Goal: Task Accomplishment & Management: Manage account settings

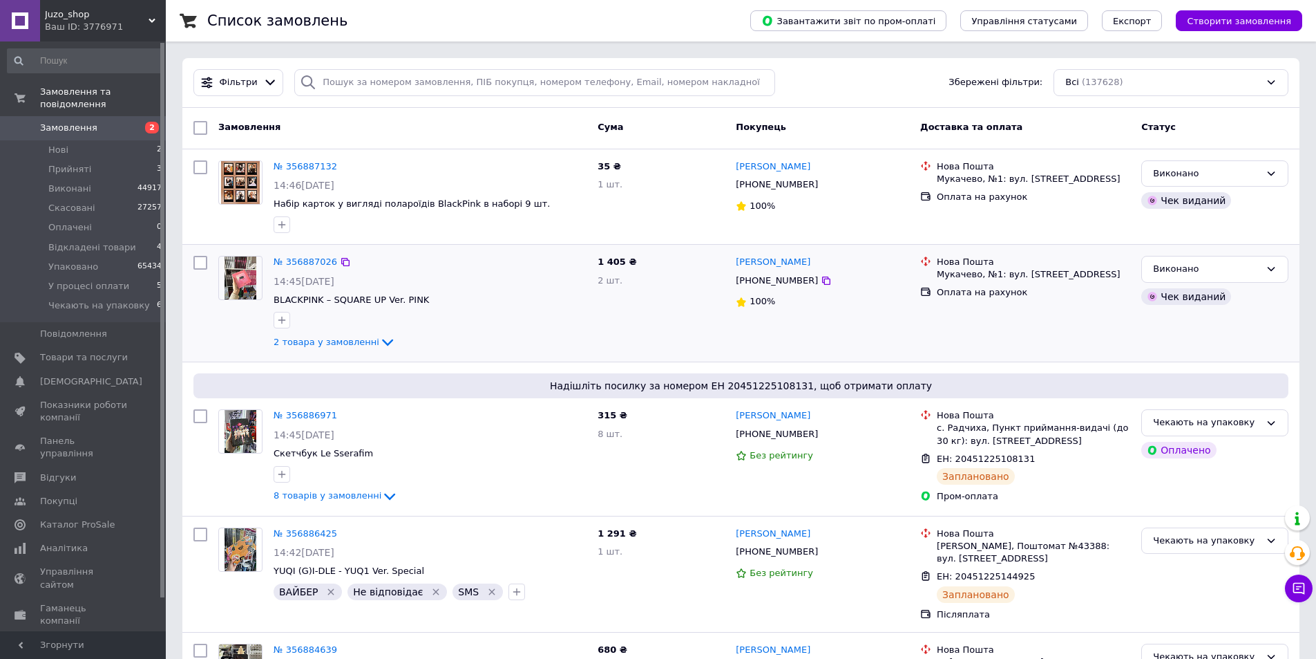
click at [203, 328] on div at bounding box center [200, 303] width 25 height 106
click at [79, 351] on span "Товари та послуги" at bounding box center [84, 357] width 88 height 12
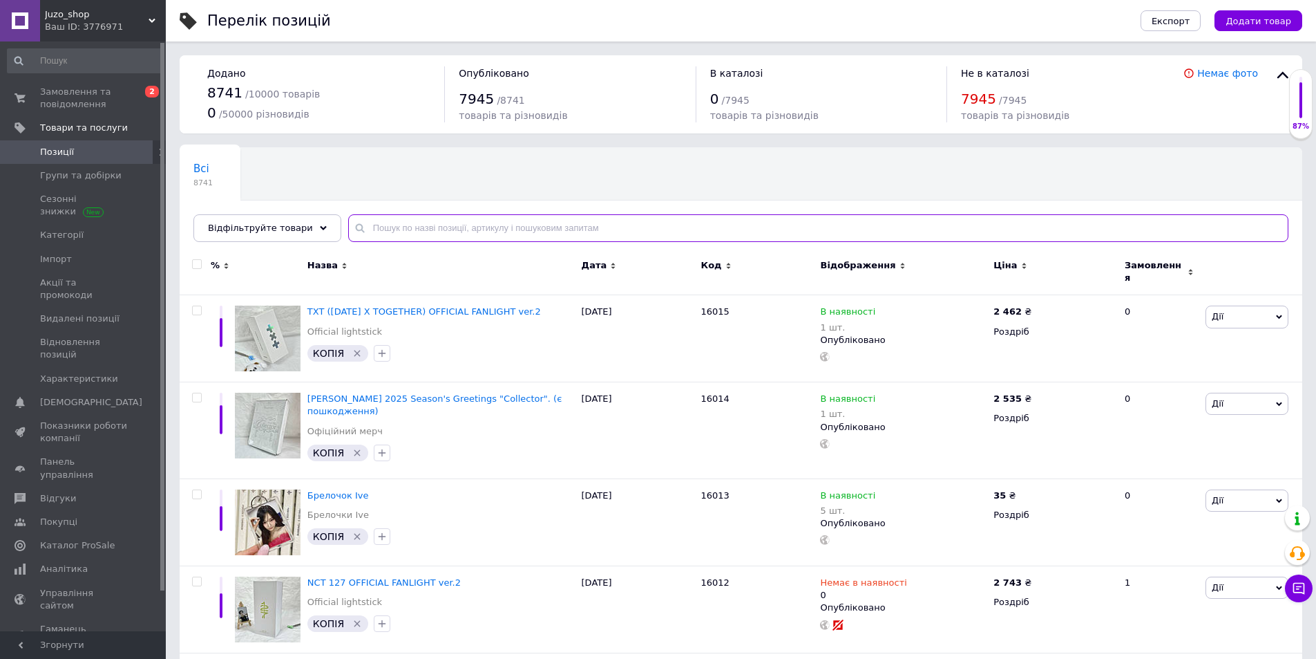
click at [423, 216] on input "text" at bounding box center [818, 228] width 941 height 28
paste input "15556"
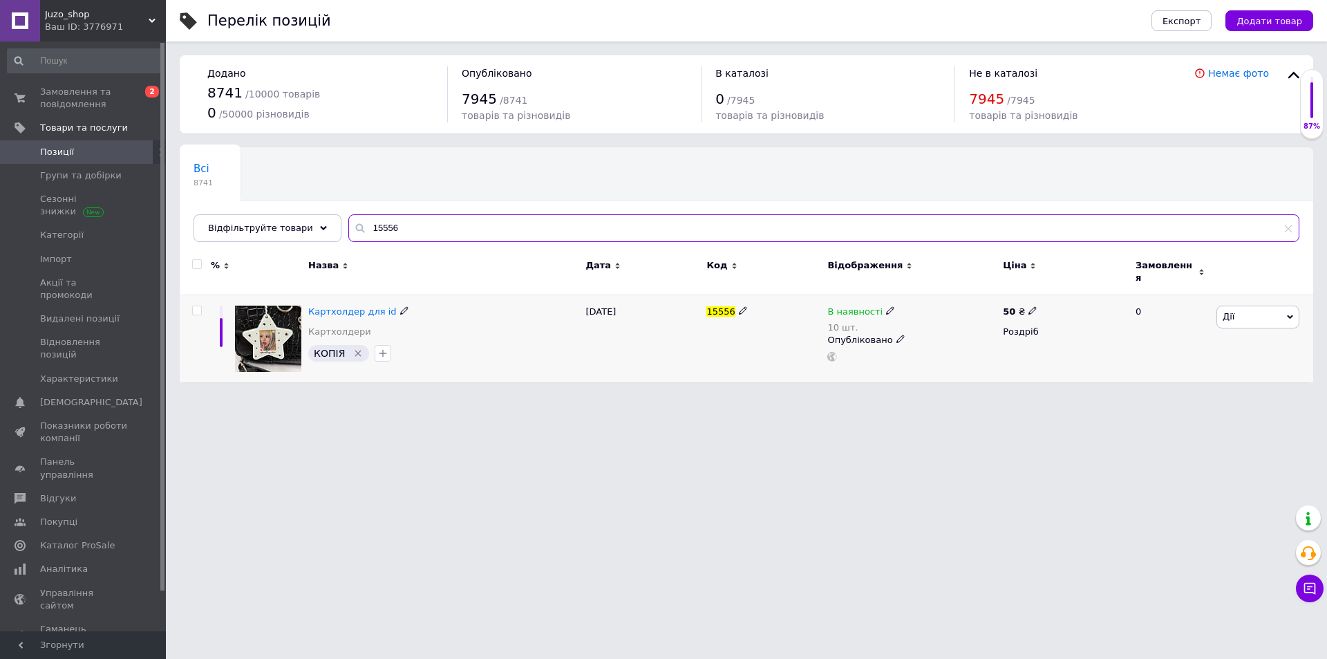
type input "15556"
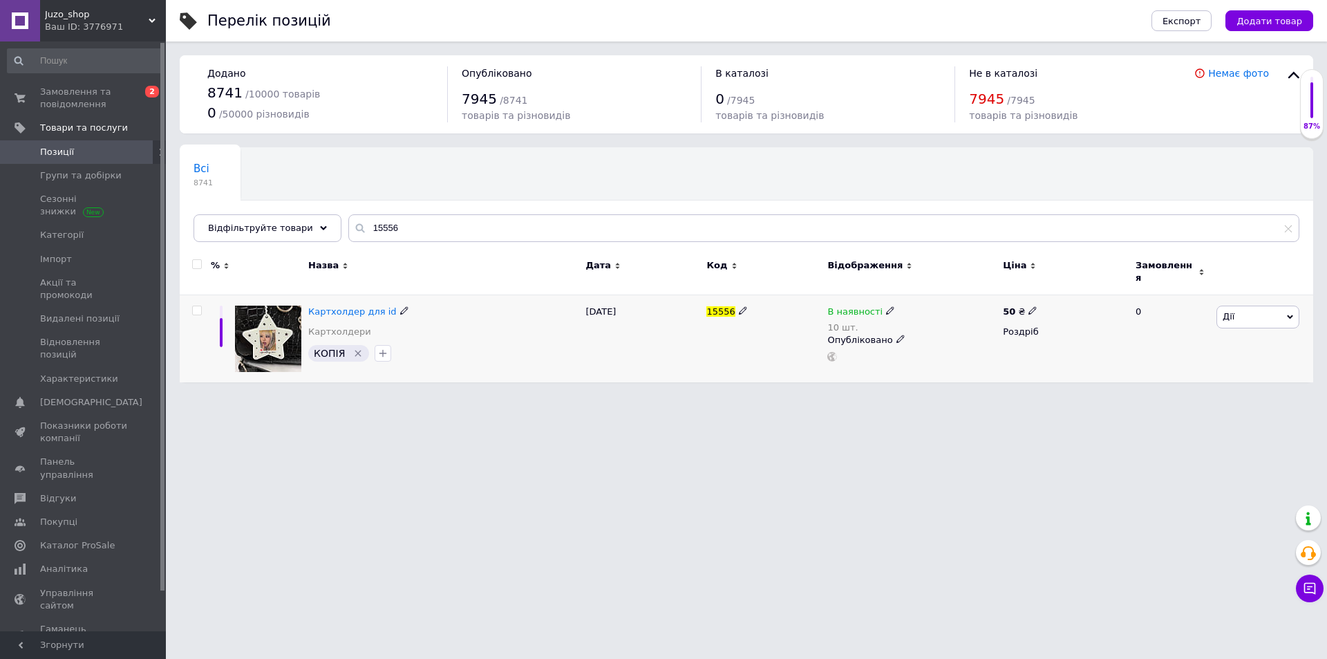
click at [330, 296] on div "Картхолдер для id Картхолдери КОПІЯ" at bounding box center [443, 339] width 277 height 88
click at [332, 297] on div "Картхолдер для id Картхолдери КОПІЯ" at bounding box center [443, 339] width 277 height 88
click at [335, 306] on span "Картхолдер для id" at bounding box center [352, 311] width 88 height 10
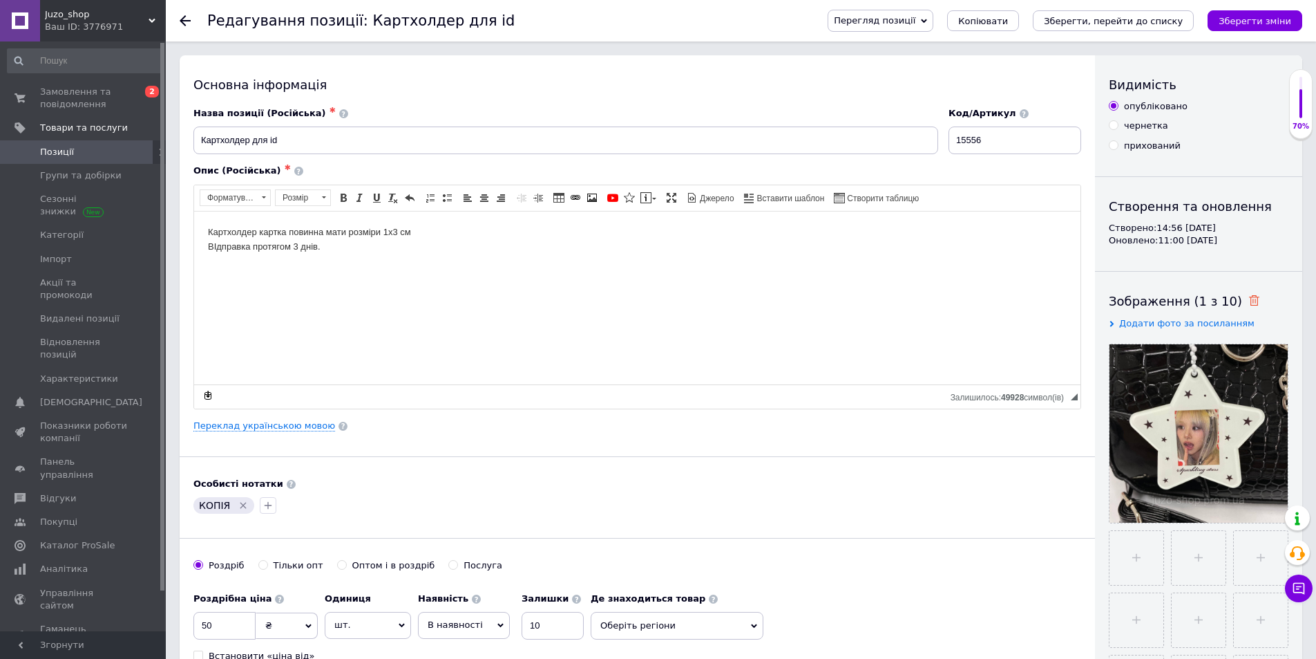
click at [1249, 299] on icon at bounding box center [1254, 300] width 10 height 10
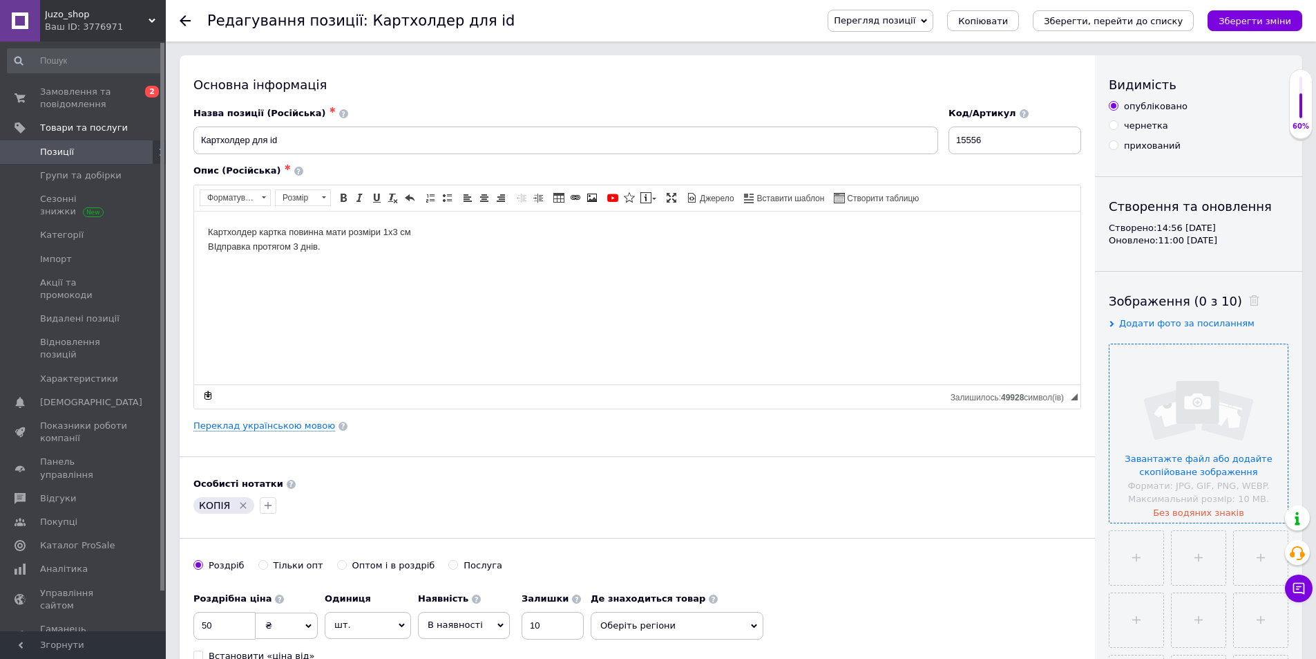
click at [1194, 402] on input "file" at bounding box center [1199, 433] width 178 height 178
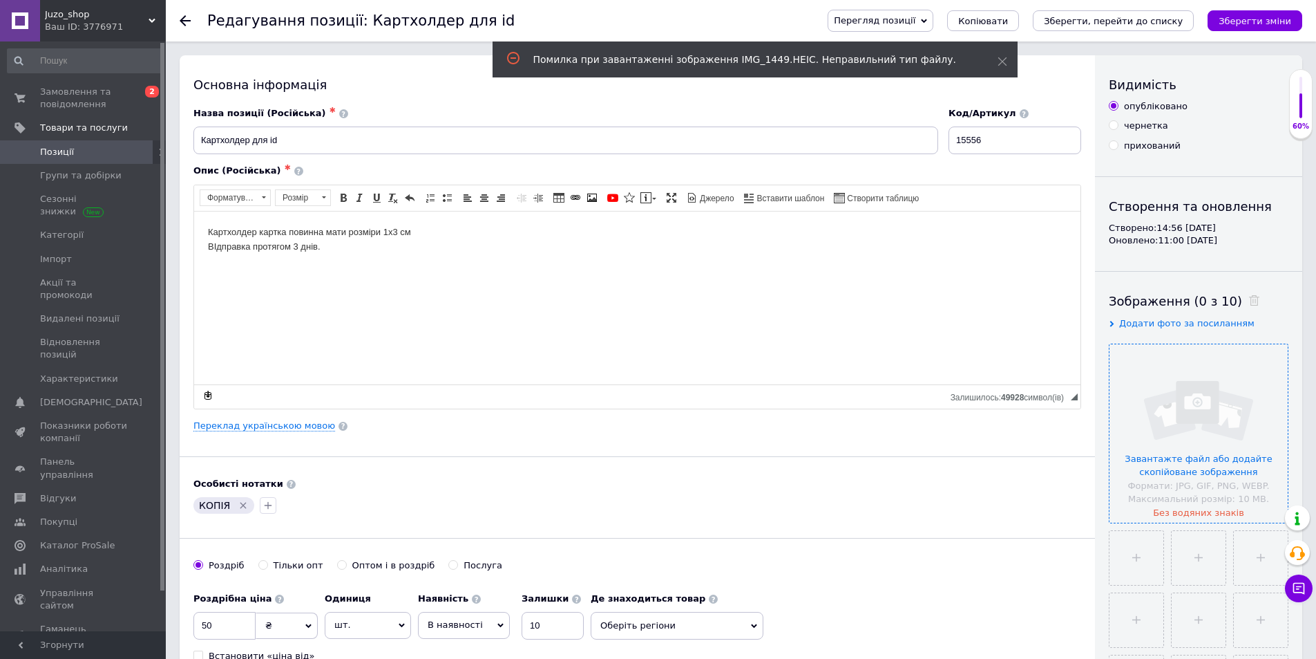
click at [1238, 409] on input "file" at bounding box center [1199, 433] width 178 height 178
click at [63, 151] on span "Позиції" at bounding box center [57, 152] width 34 height 12
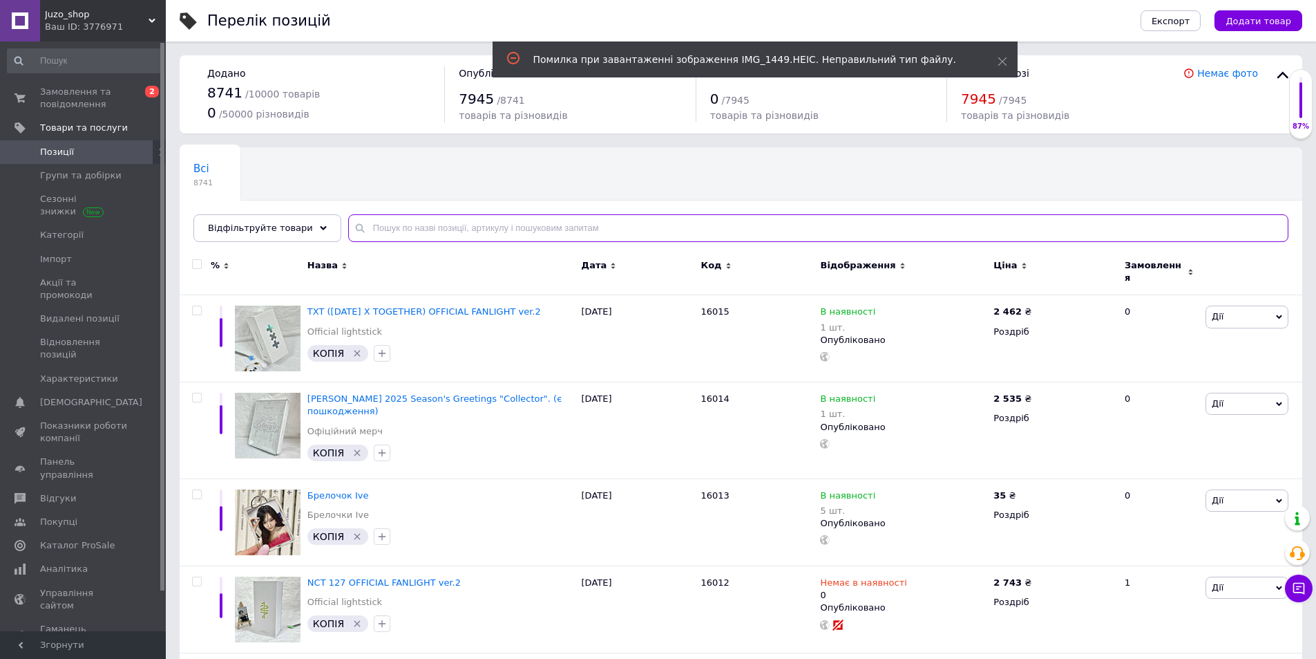
click at [395, 231] on input "text" at bounding box center [818, 228] width 941 height 28
paste input "15556"
type input "15556"
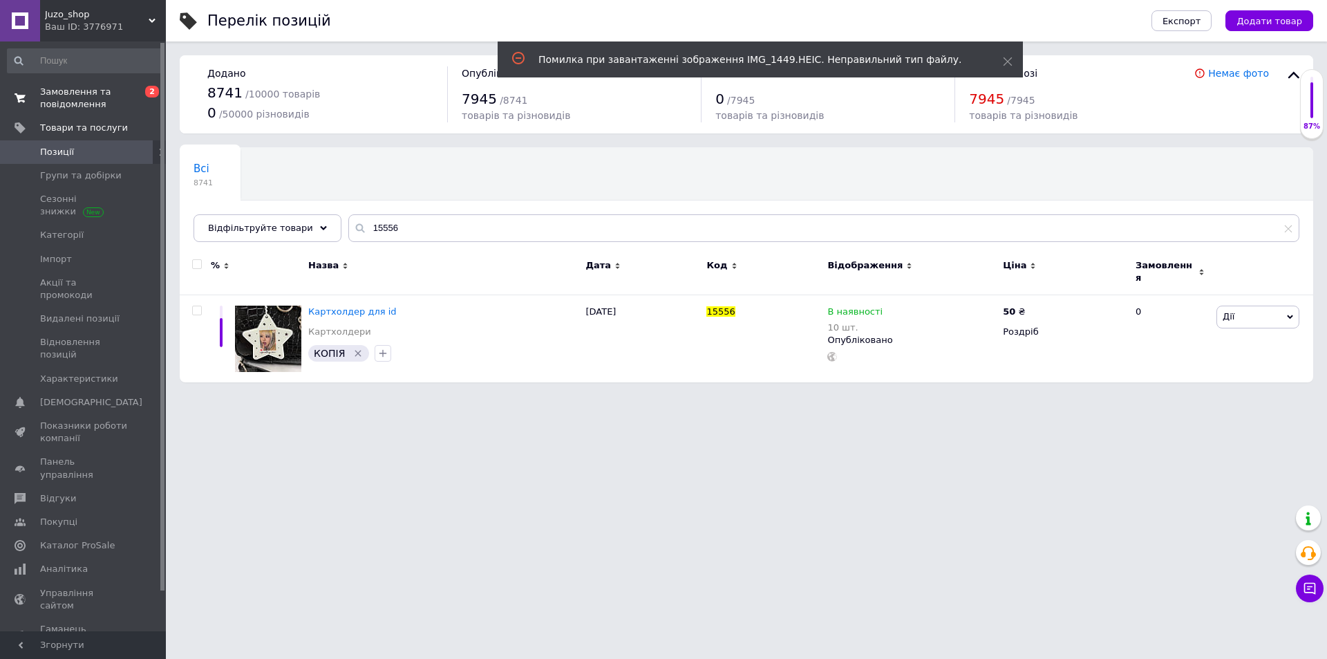
click at [79, 103] on span "Замовлення та повідомлення" at bounding box center [84, 98] width 88 height 25
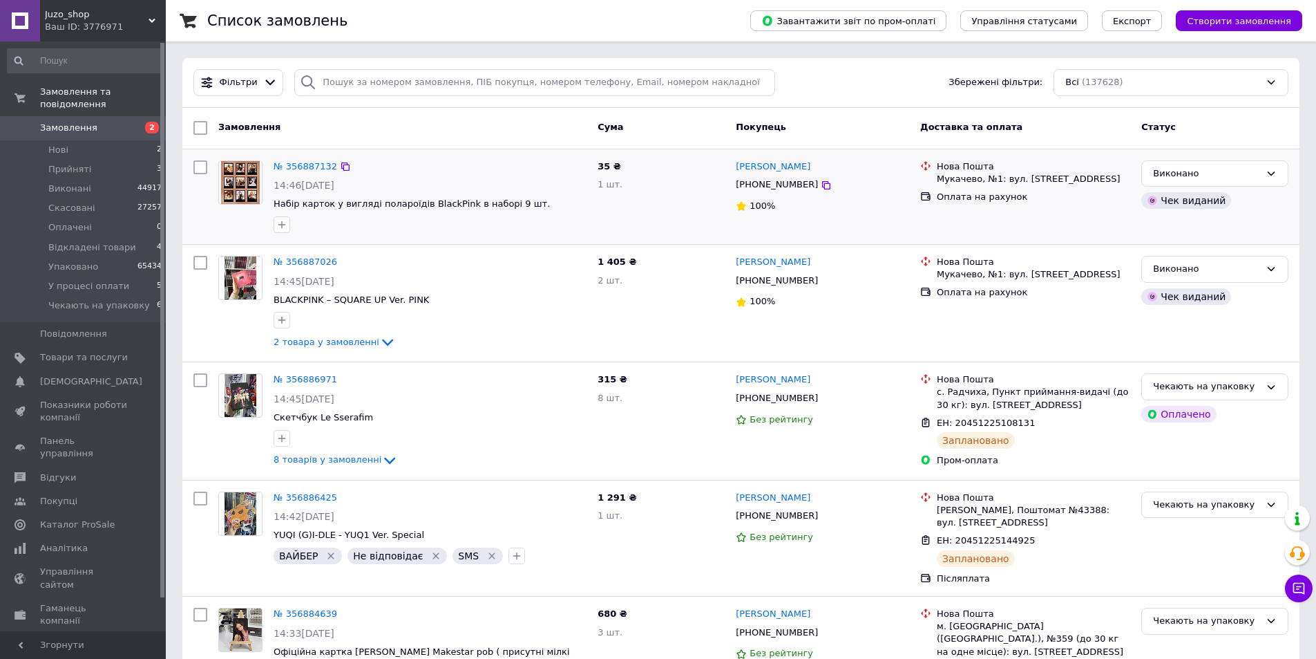
click at [207, 236] on div at bounding box center [200, 197] width 25 height 84
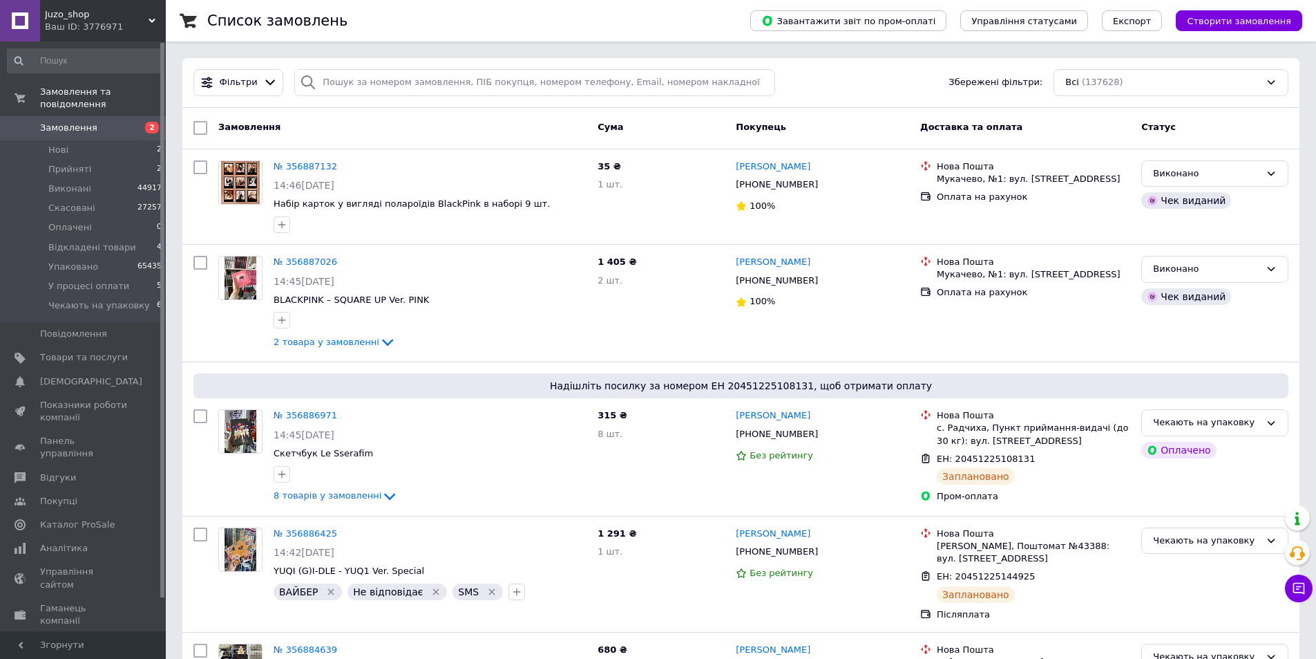
click at [510, 58] on div "Фільтри Збережені фільтри: Всі (137628)" at bounding box center [740, 83] width 1117 height 50
click at [104, 351] on span "Товари та послуги" at bounding box center [84, 357] width 88 height 12
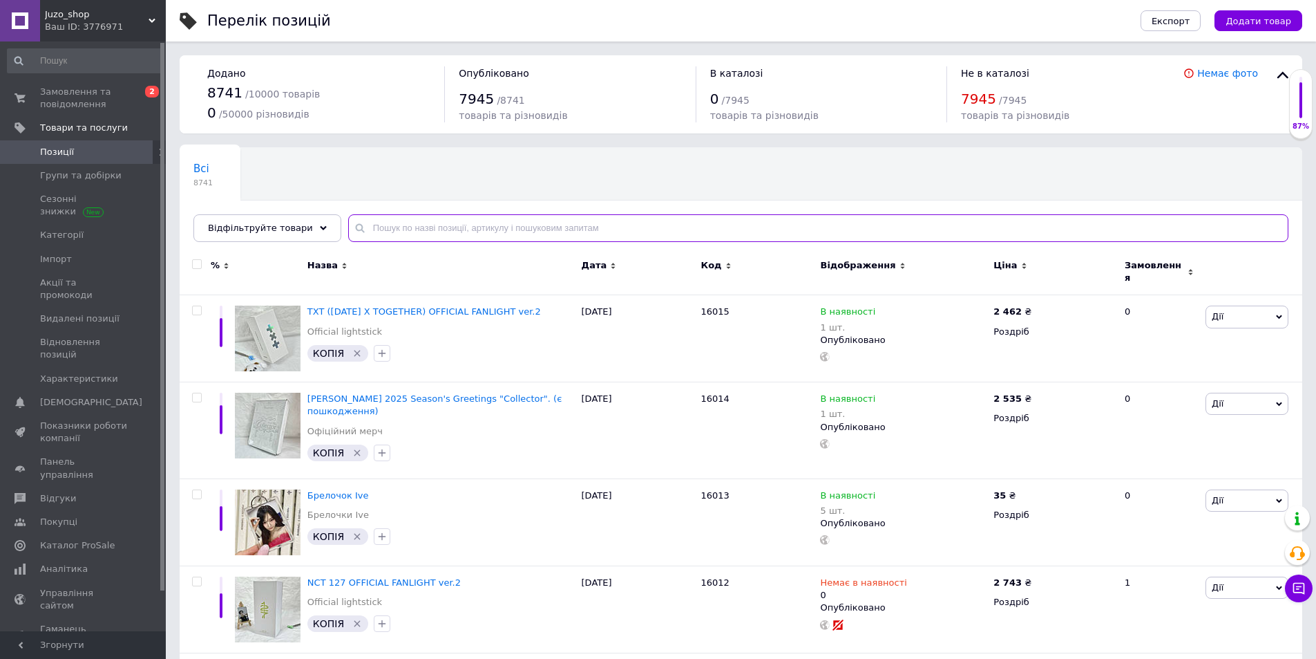
click at [370, 234] on input "text" at bounding box center [818, 228] width 941 height 28
paste input "15556"
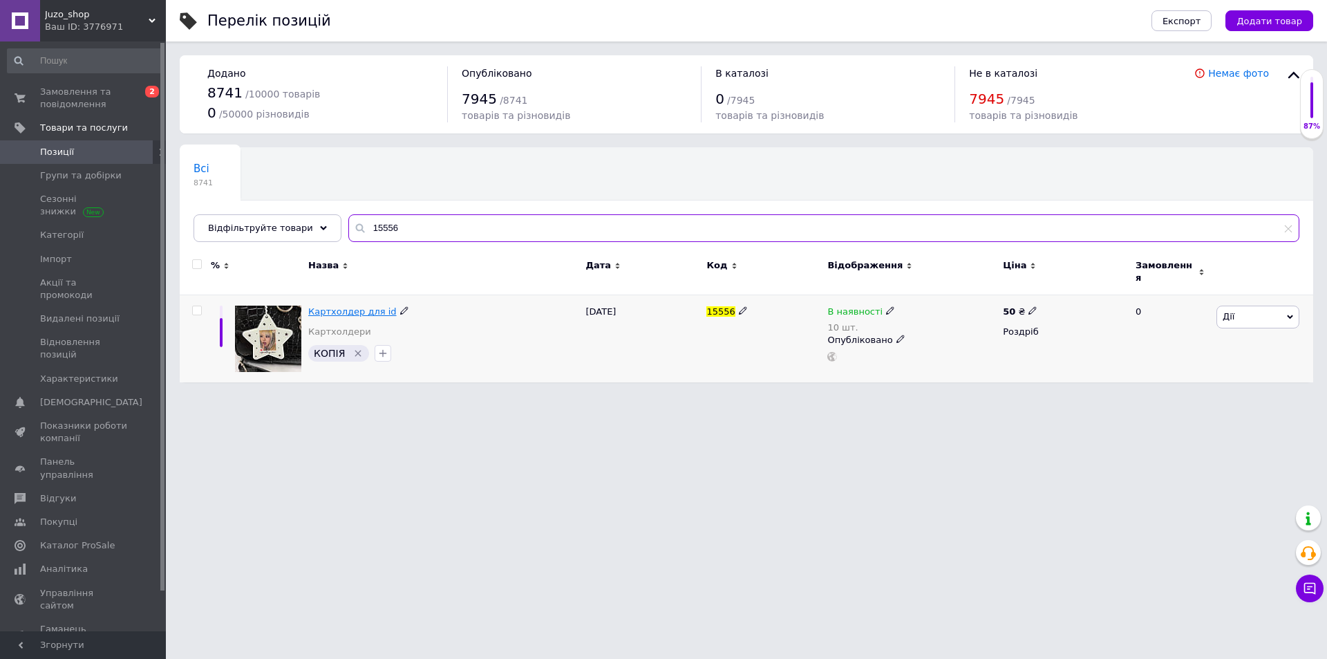
type input "15556"
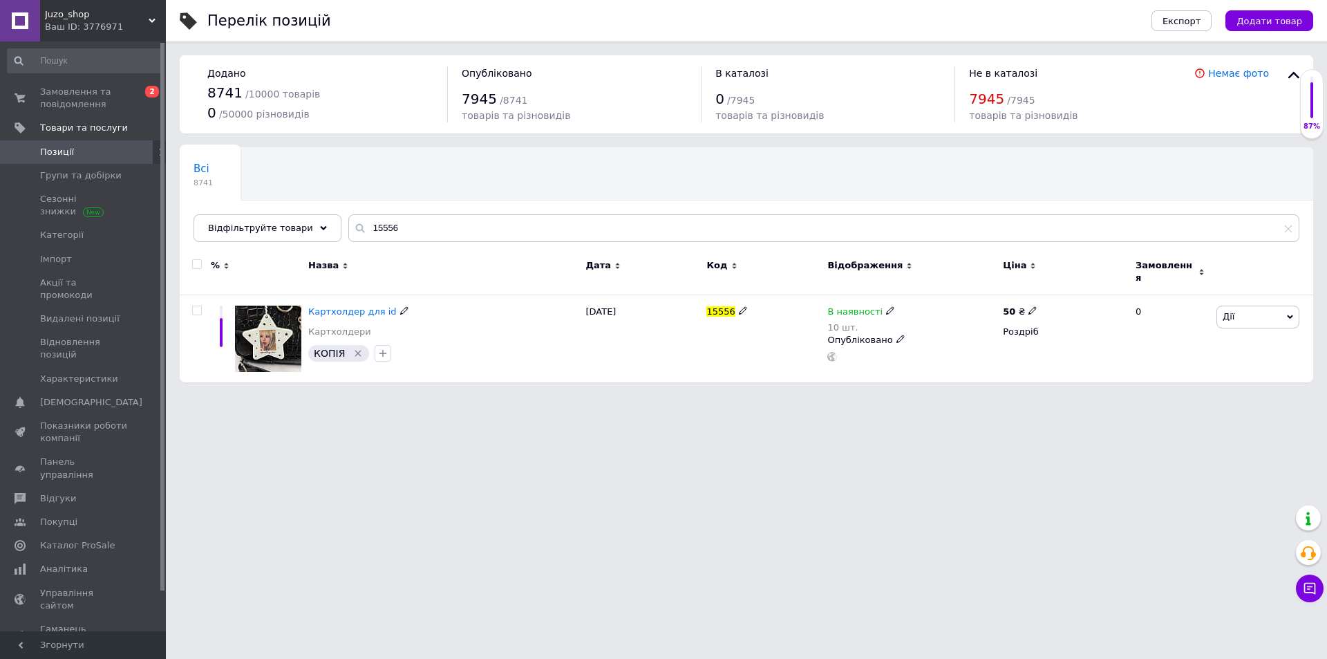
click at [345, 309] on span "Картхолдер для id" at bounding box center [352, 311] width 88 height 10
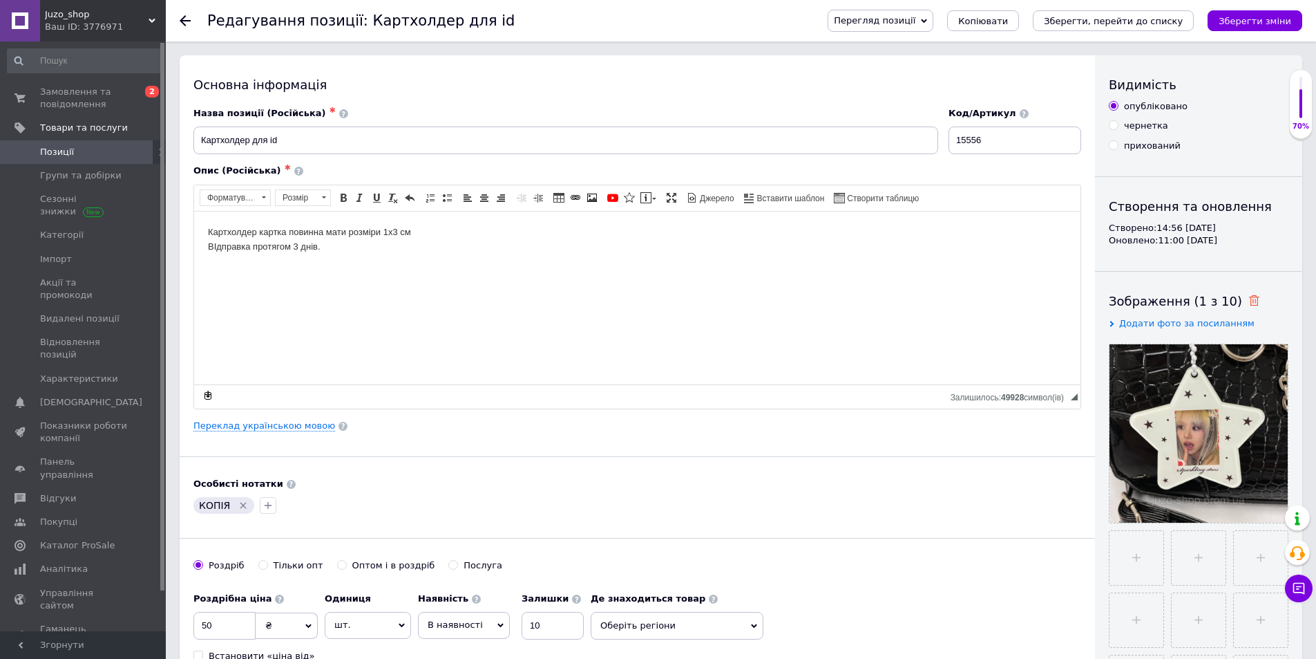
click at [1249, 297] on use at bounding box center [1254, 300] width 10 height 10
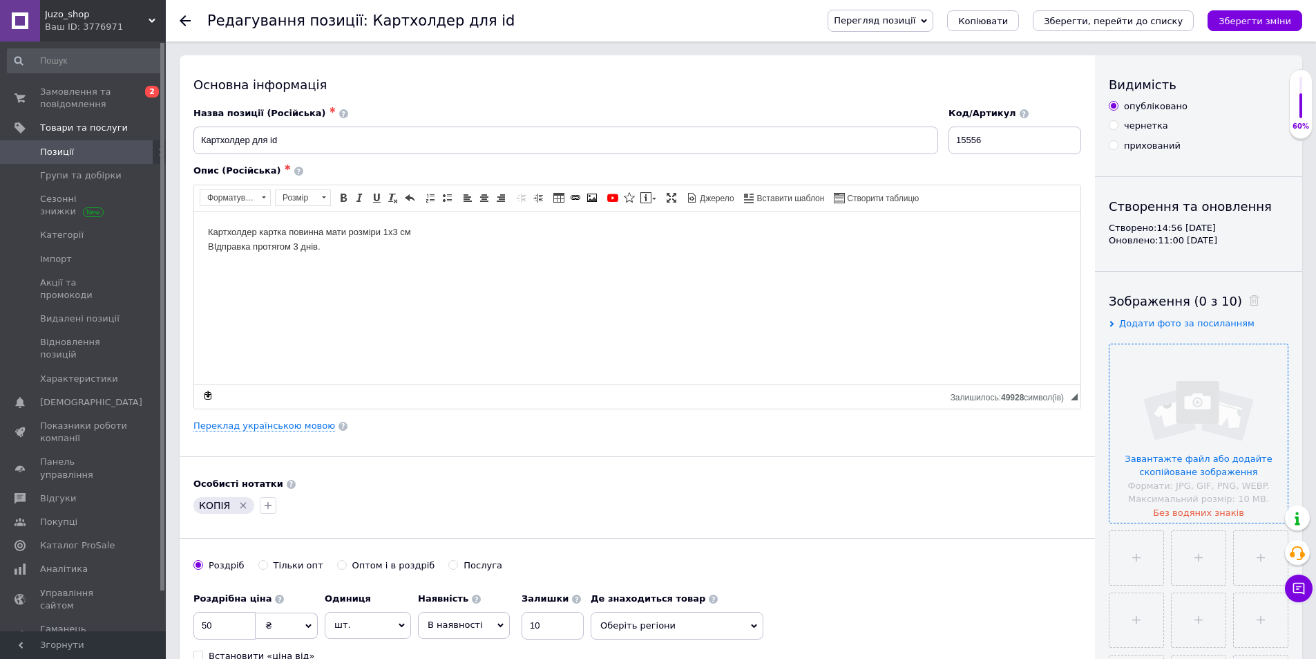
click at [1223, 425] on input "file" at bounding box center [1199, 433] width 178 height 178
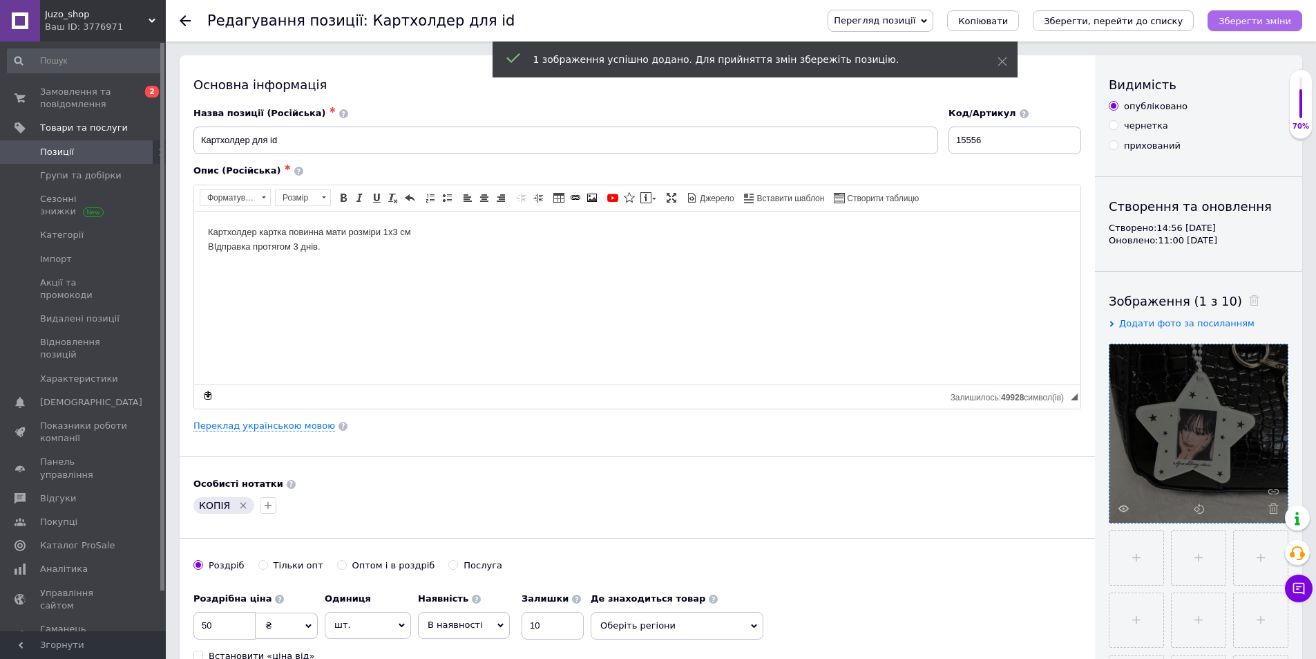
click at [1269, 26] on icon "Зберегти зміни" at bounding box center [1255, 21] width 73 height 10
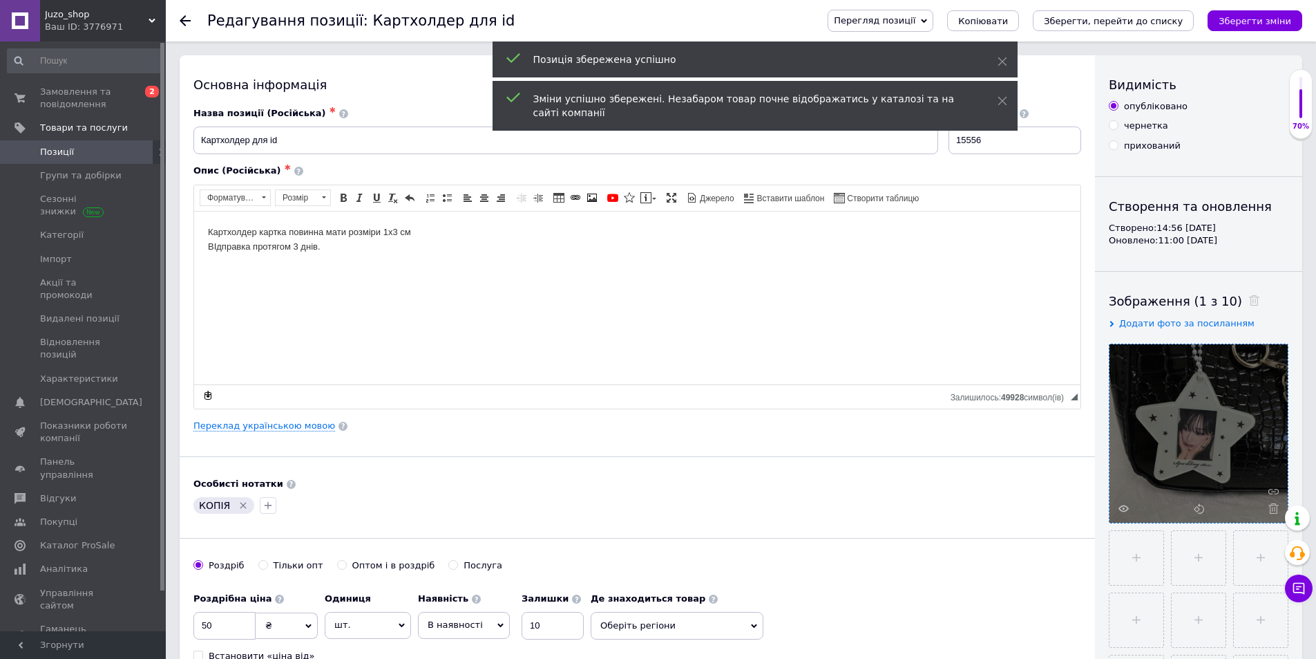
click at [1270, 23] on icon "Зберегти зміни" at bounding box center [1255, 21] width 73 height 10
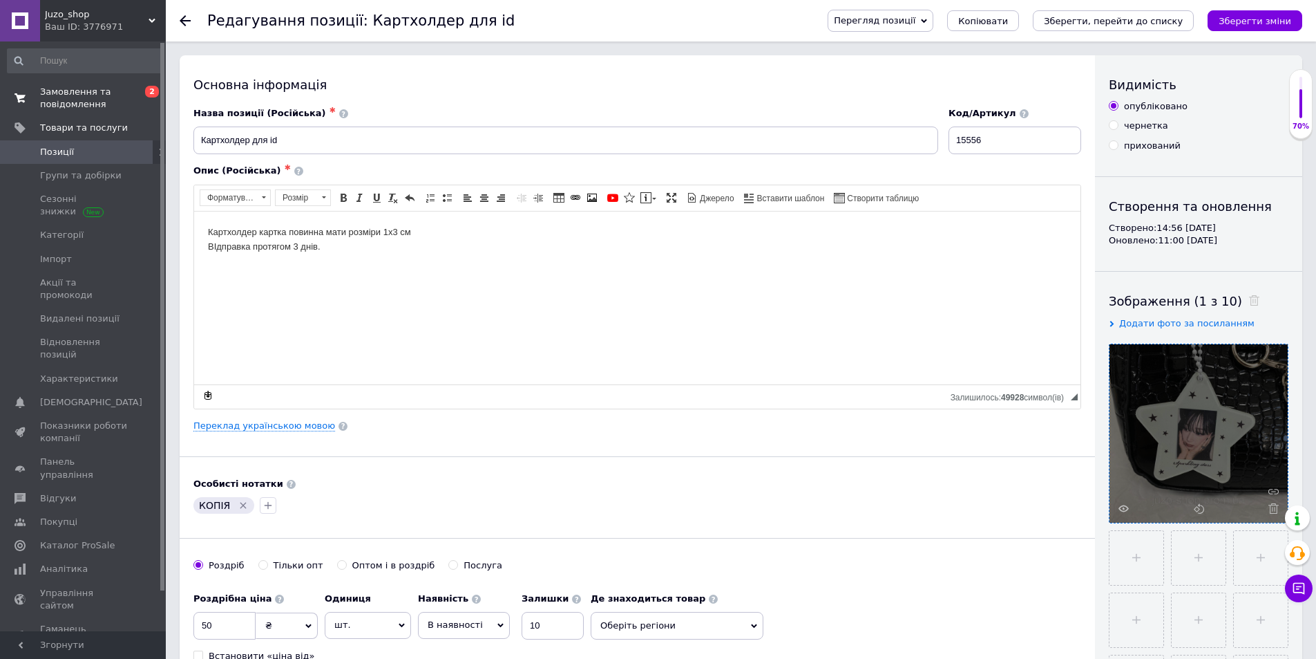
click at [119, 96] on span "Замовлення та повідомлення" at bounding box center [84, 98] width 88 height 25
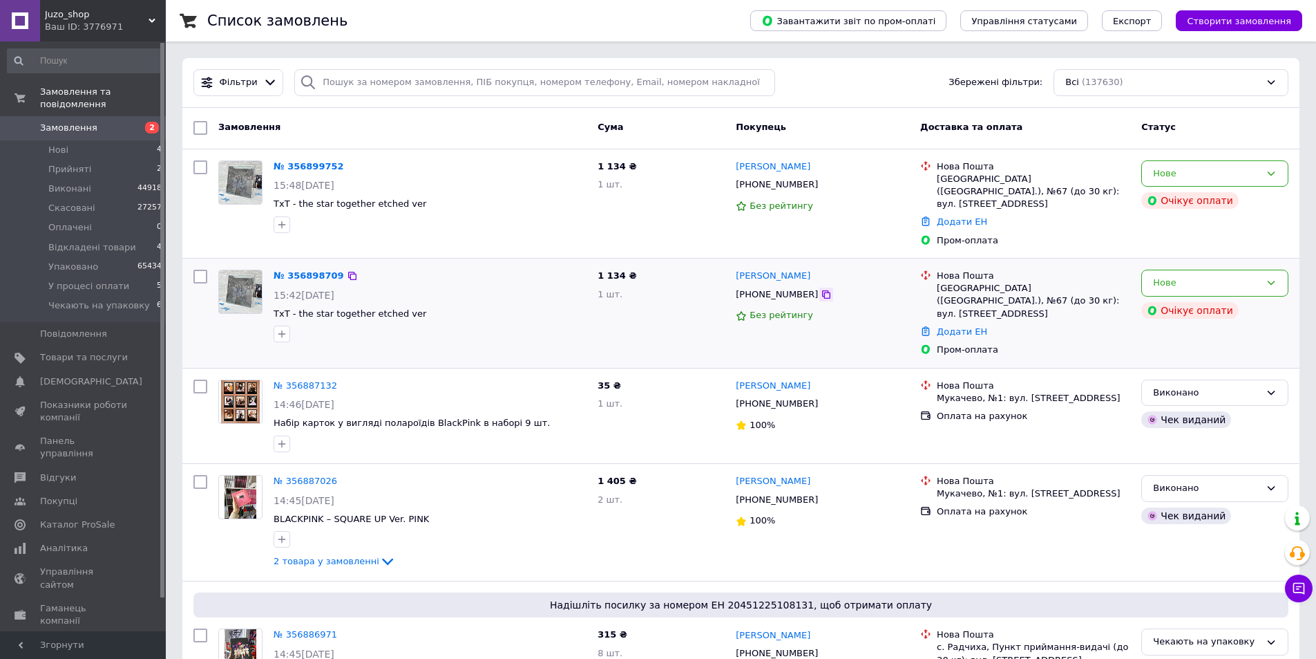
click at [821, 289] on icon at bounding box center [826, 294] width 11 height 11
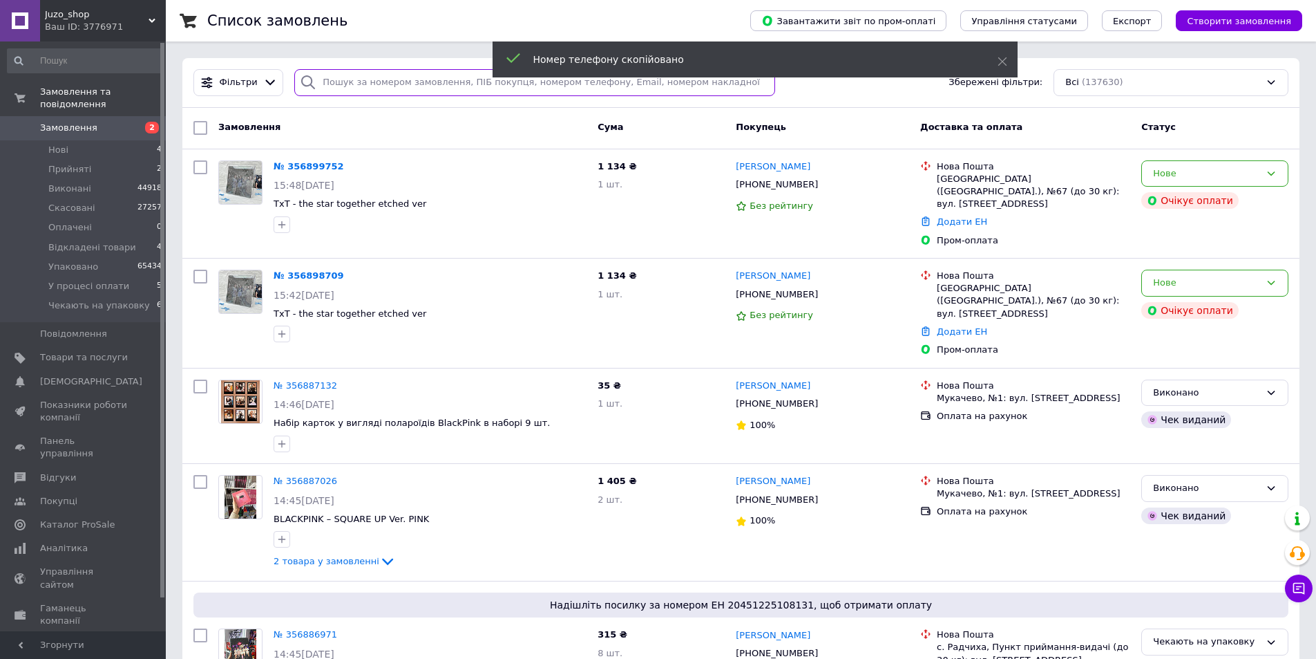
click at [348, 83] on input "search" at bounding box center [534, 82] width 481 height 27
paste input "[PHONE_NUMBER]"
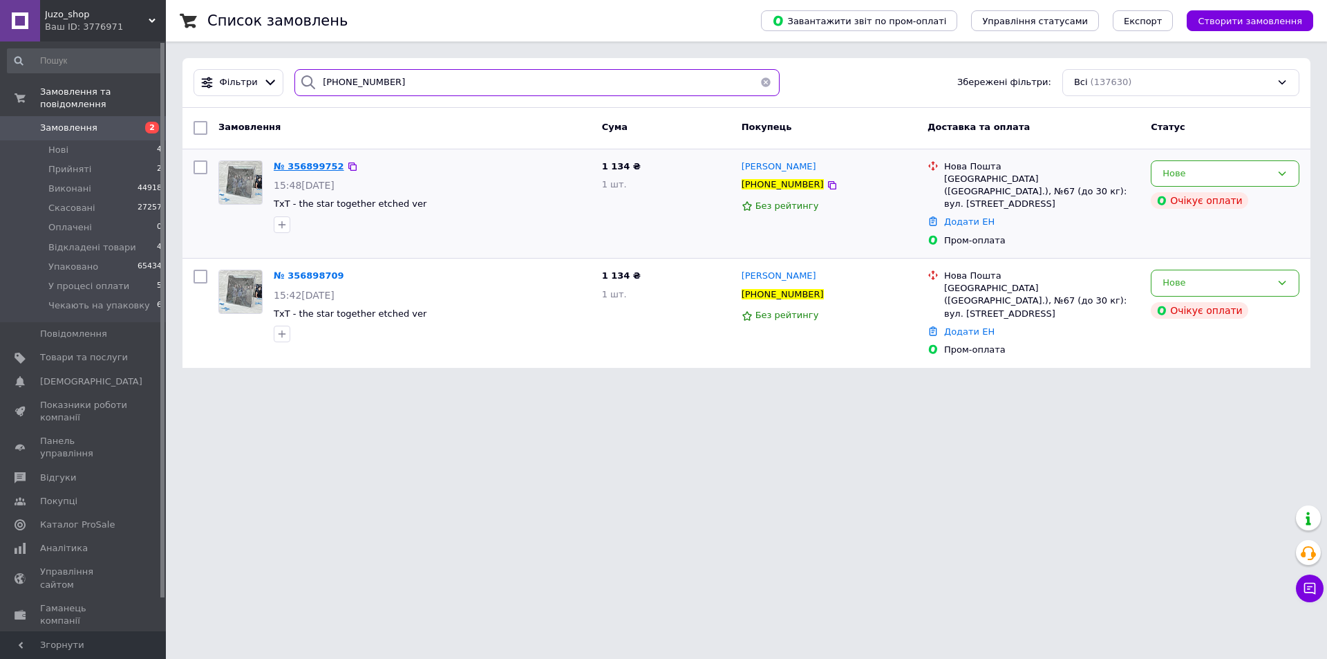
type input "[PHONE_NUMBER]"
click at [301, 166] on span "№ 356899752" at bounding box center [309, 166] width 70 height 10
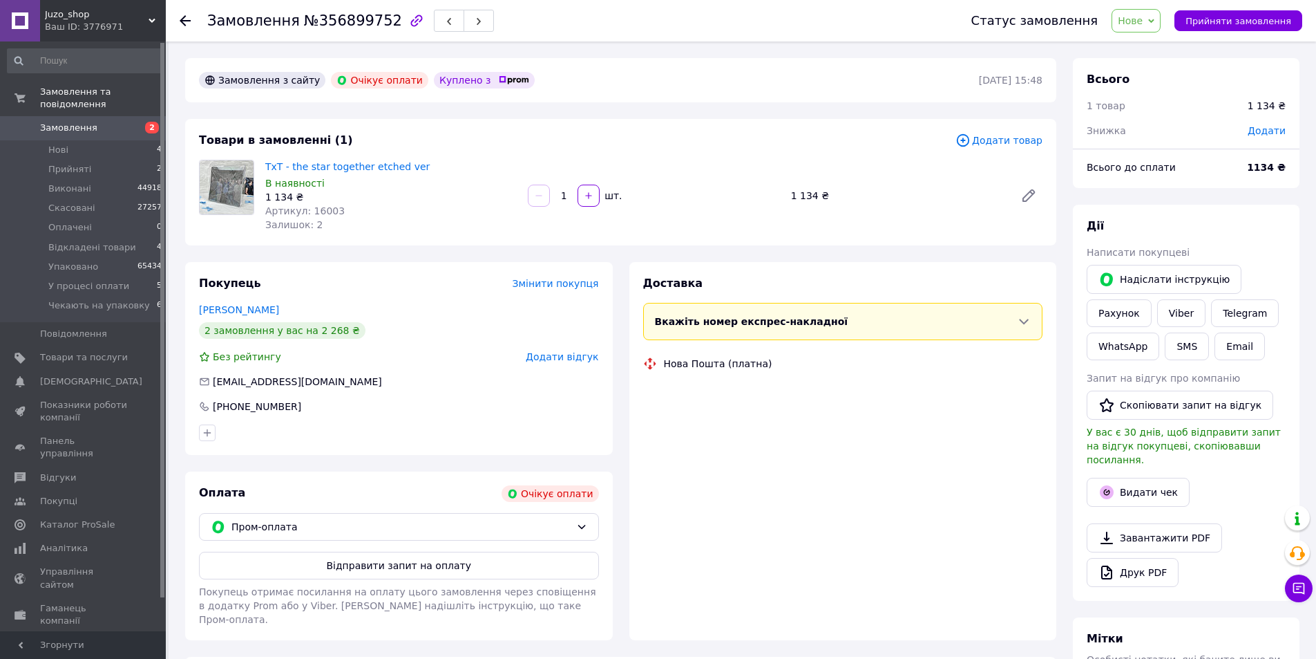
click at [105, 122] on span "Замовлення" at bounding box center [84, 128] width 88 height 12
